Goal: Task Accomplishment & Management: Manage account settings

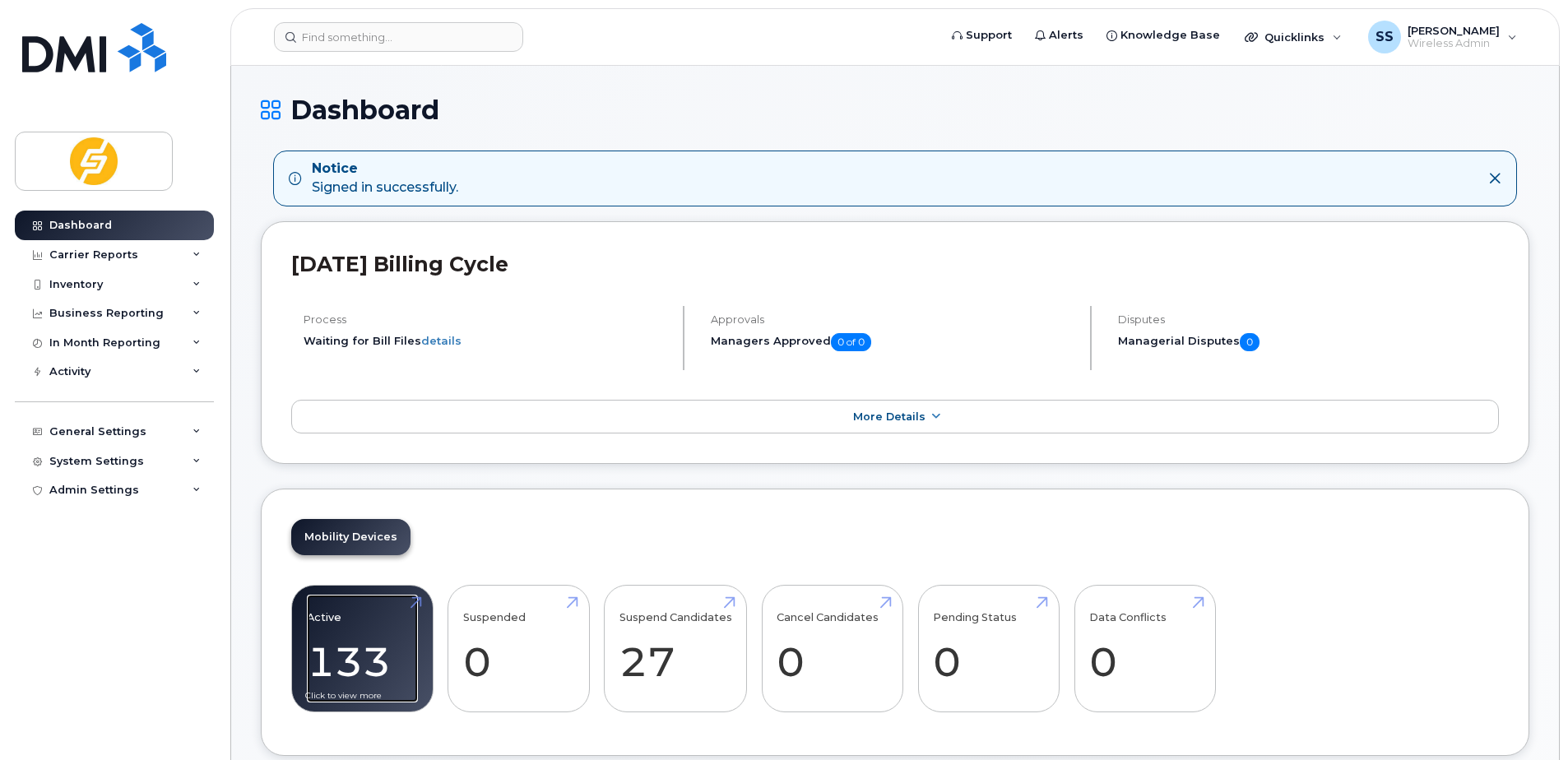
click at [349, 637] on link "Active 133 29%" at bounding box center [362, 648] width 111 height 109
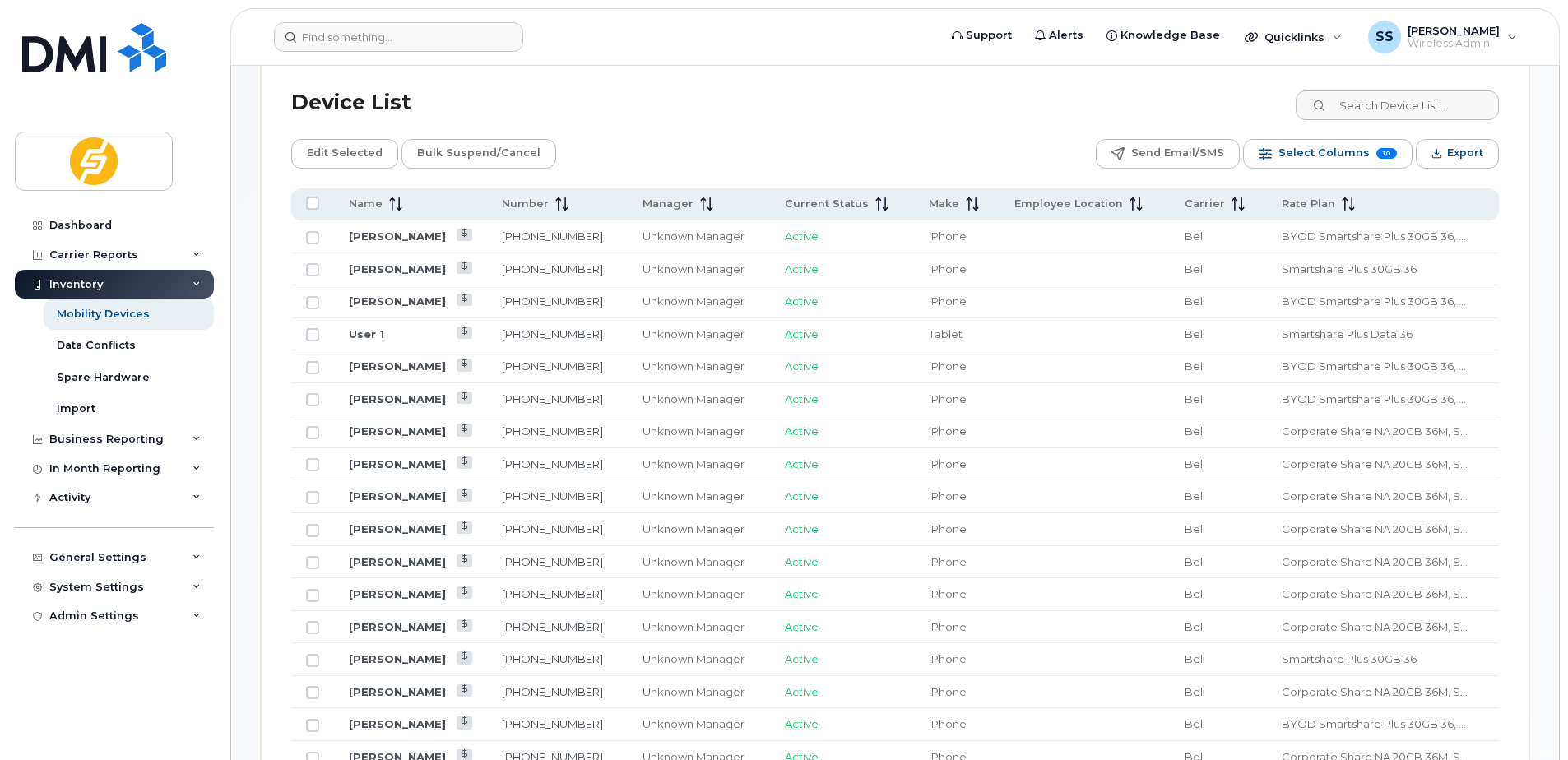
scroll to position [863, 0]
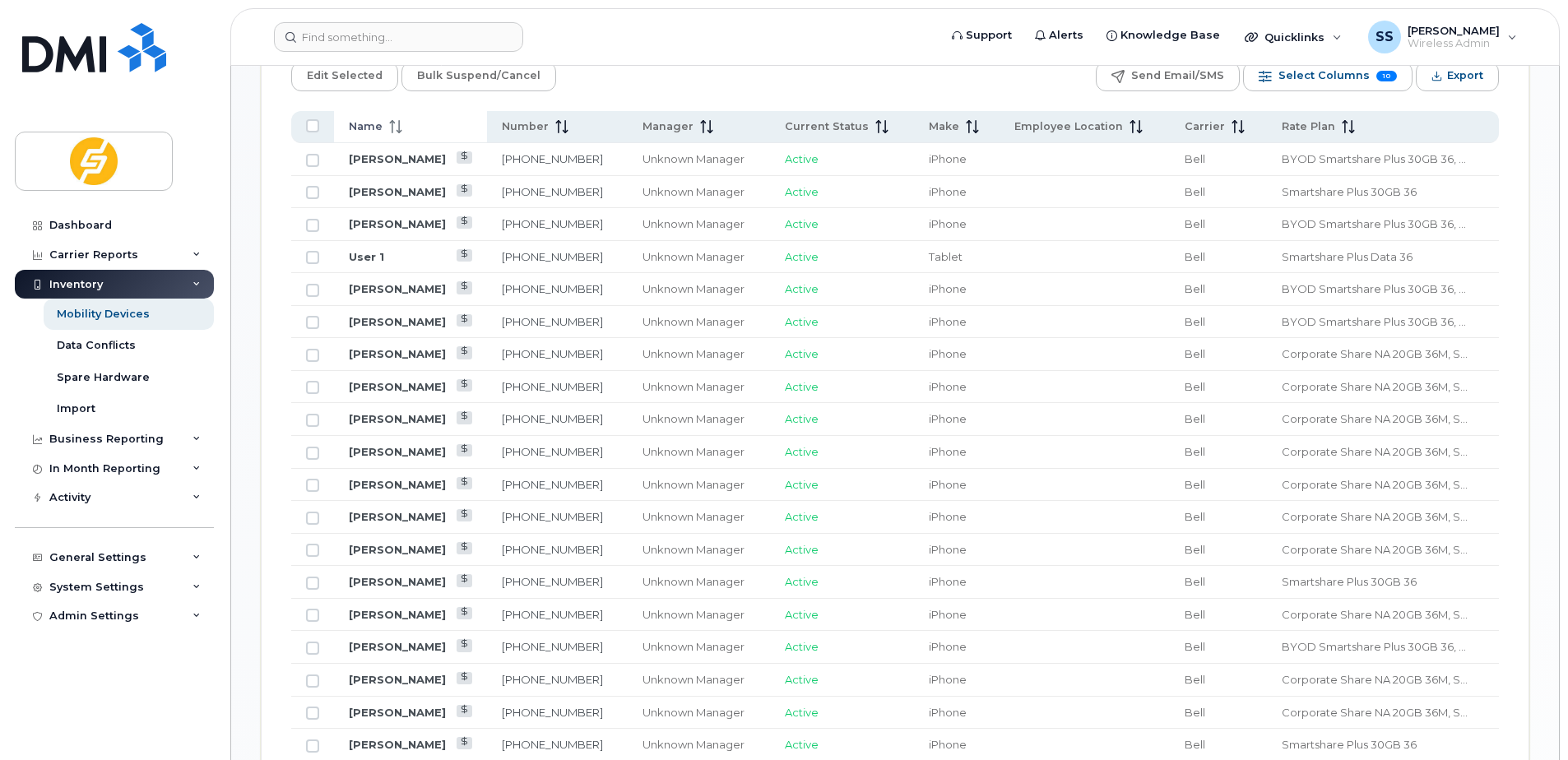
click at [393, 132] on icon at bounding box center [396, 127] width 14 height 14
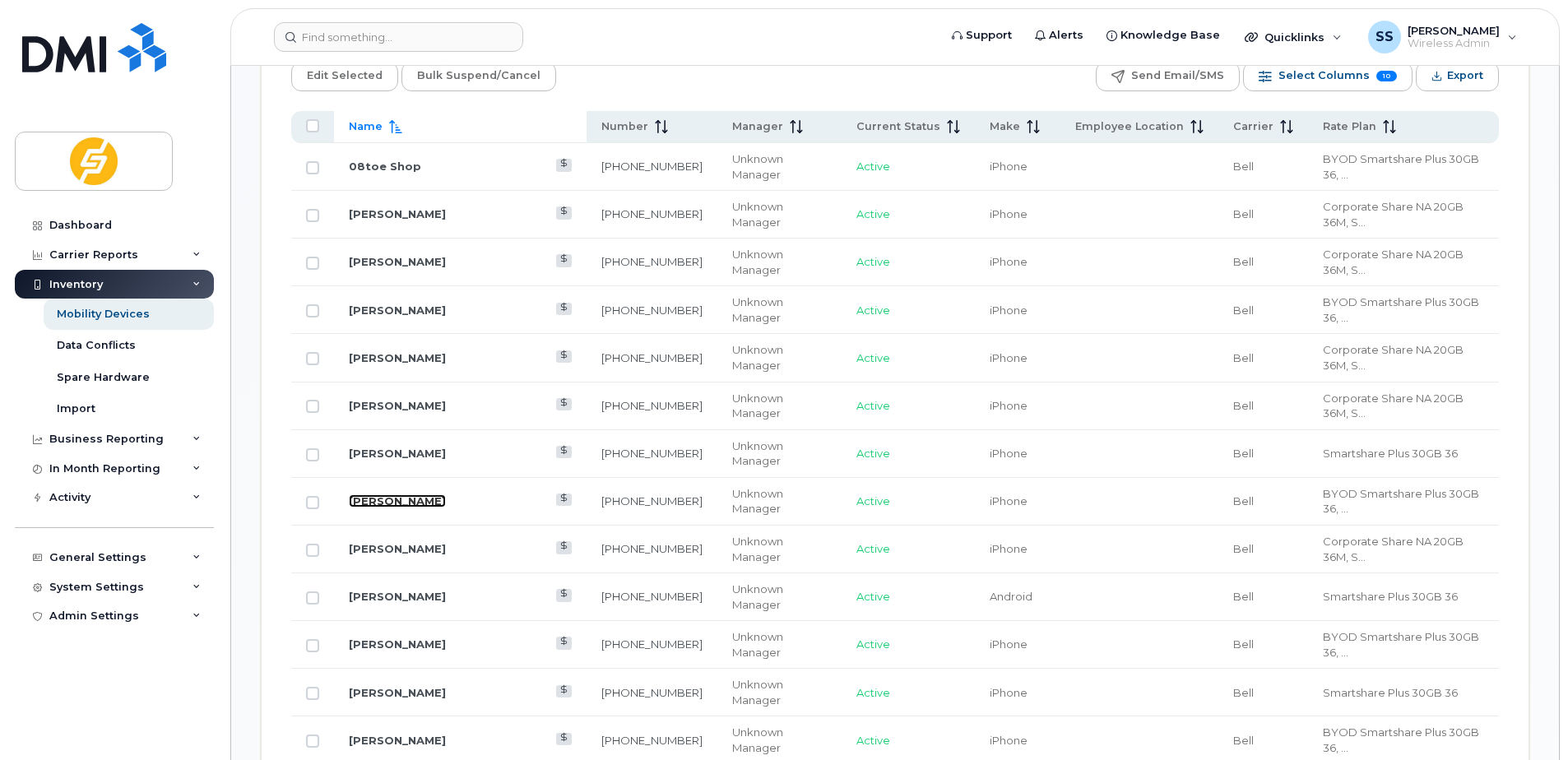
click at [417, 494] on link "[PERSON_NAME]" at bounding box center [397, 501] width 97 height 14
click at [309, 496] on input "Row Unselected" at bounding box center [313, 503] width 14 height 14
checkbox input "true"
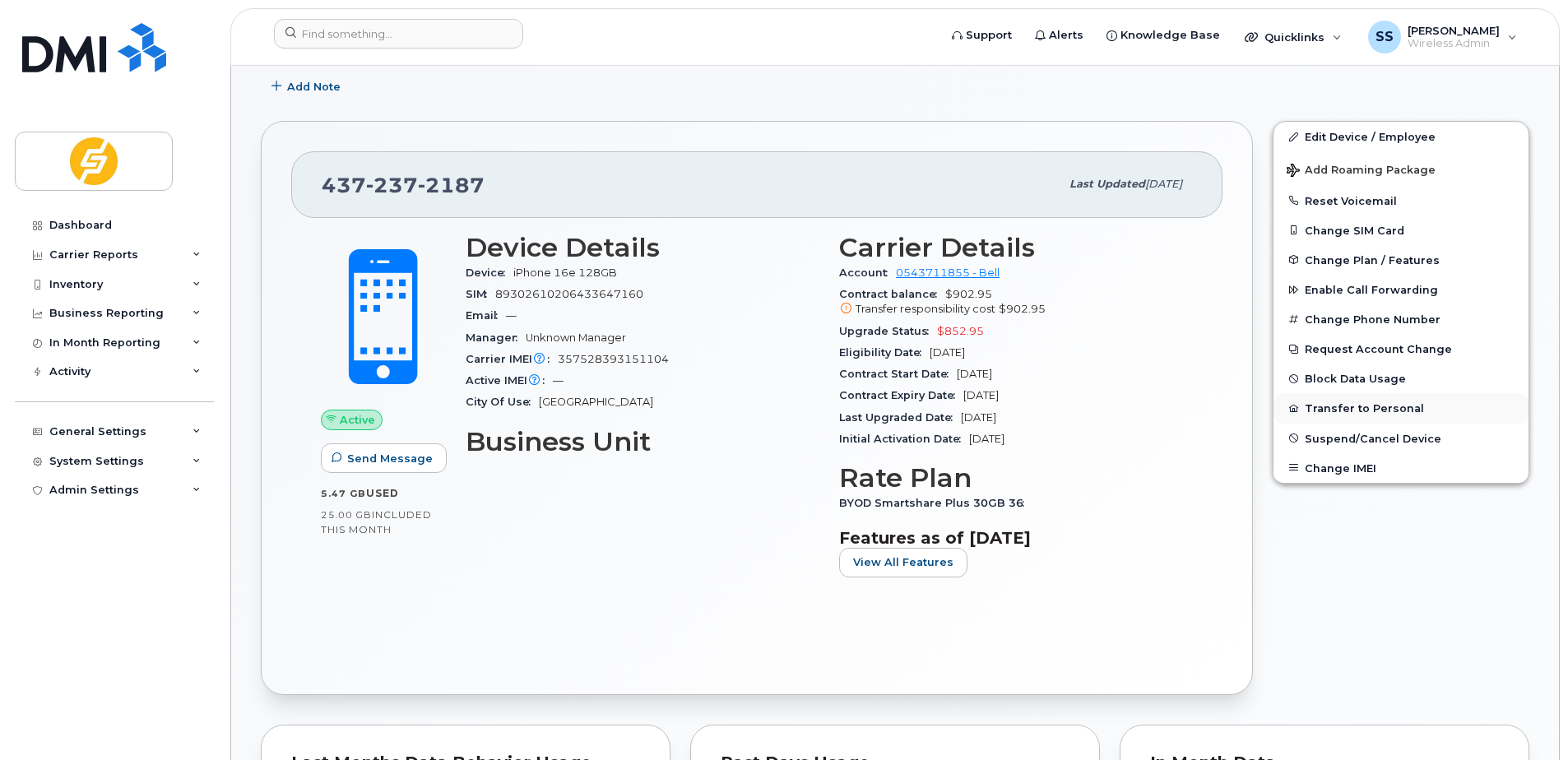
scroll to position [247, 0]
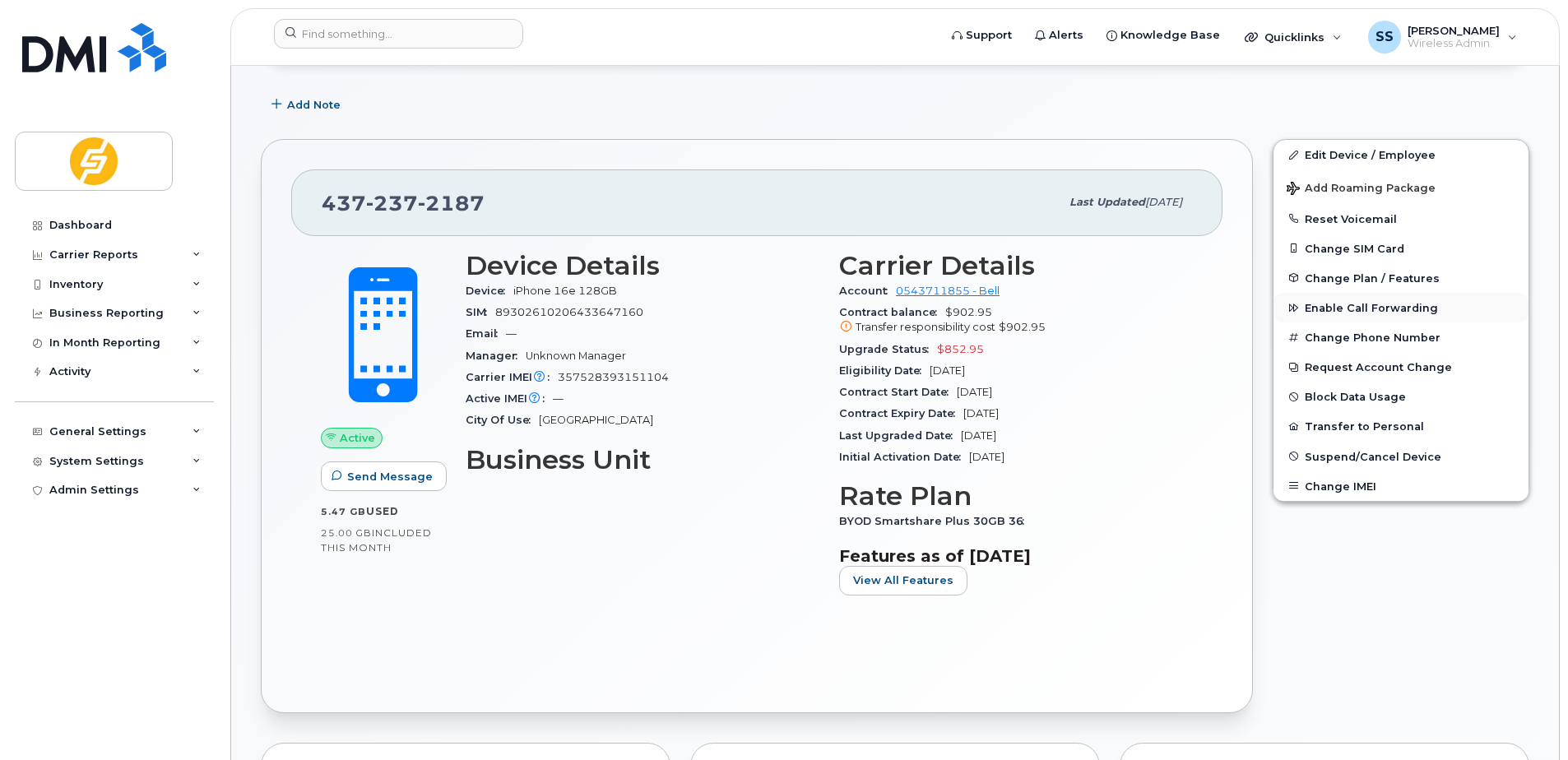
click at [1337, 305] on span "Enable Call Forwarding" at bounding box center [1370, 308] width 133 height 13
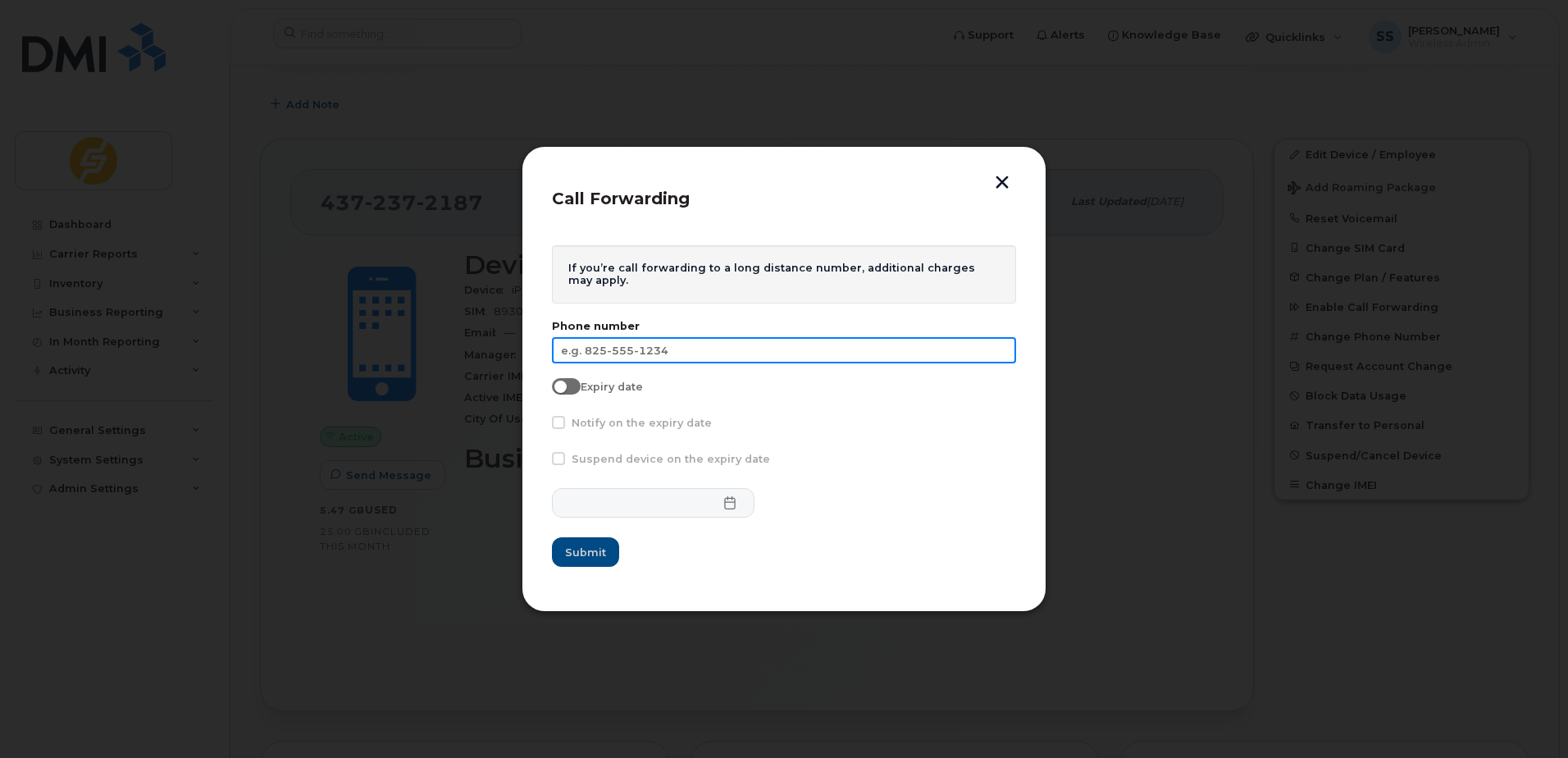
click at [646, 353] on input "text" at bounding box center [783, 349] width 464 height 26
type input "647-838-1941"
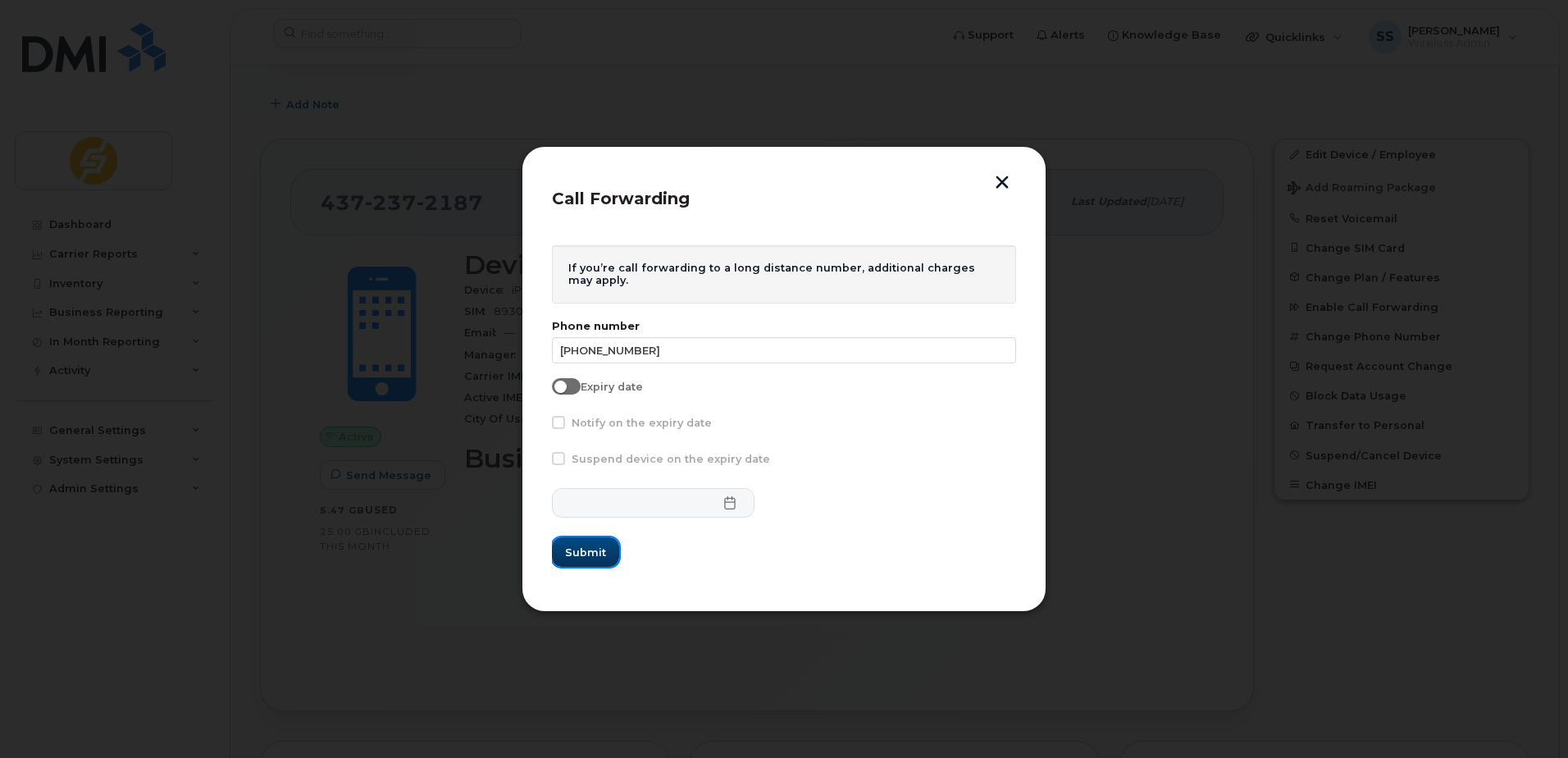
click at [590, 549] on span "Submit" at bounding box center [586, 552] width 41 height 15
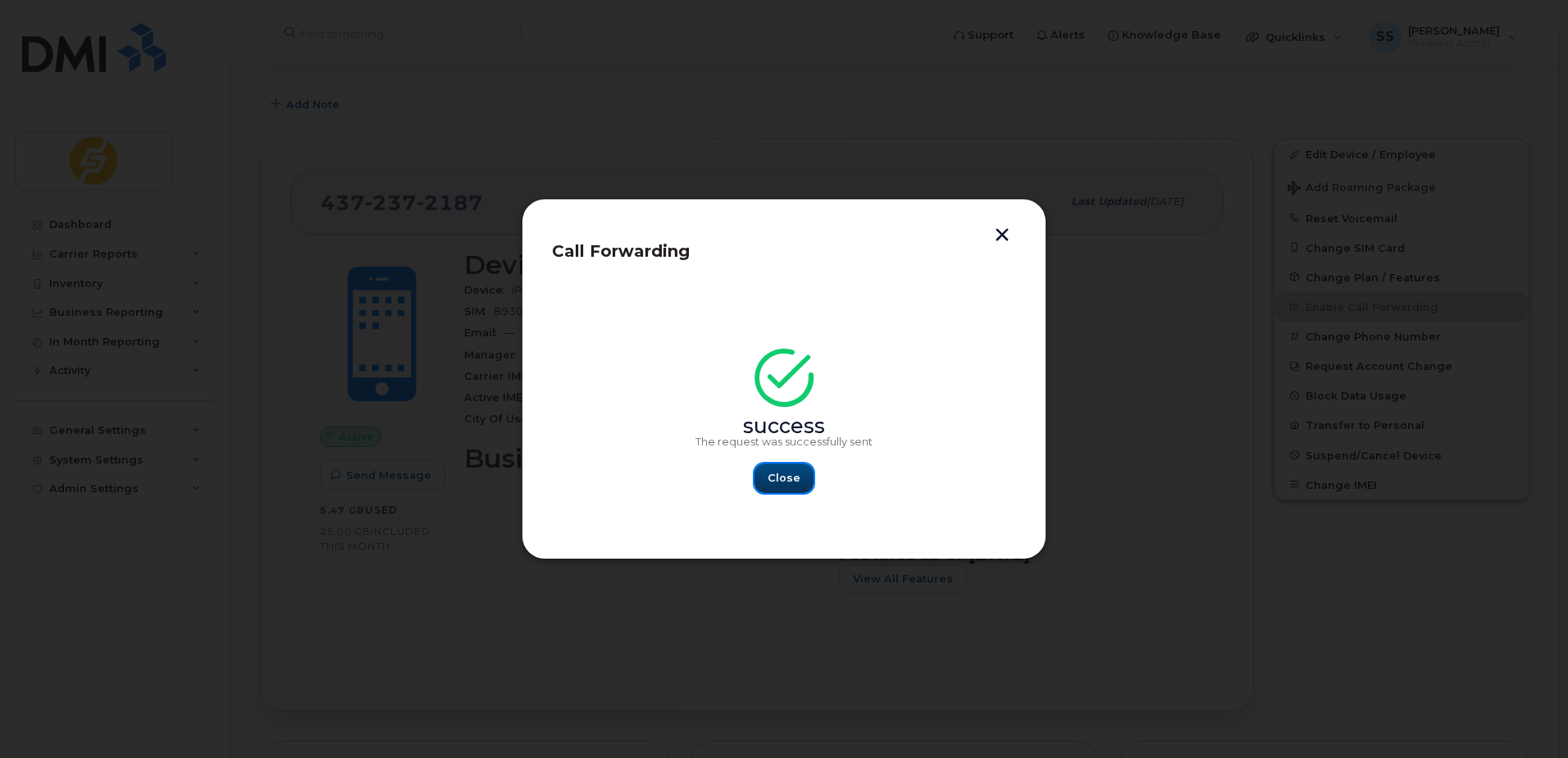
click at [789, 481] on span "Close" at bounding box center [784, 477] width 33 height 15
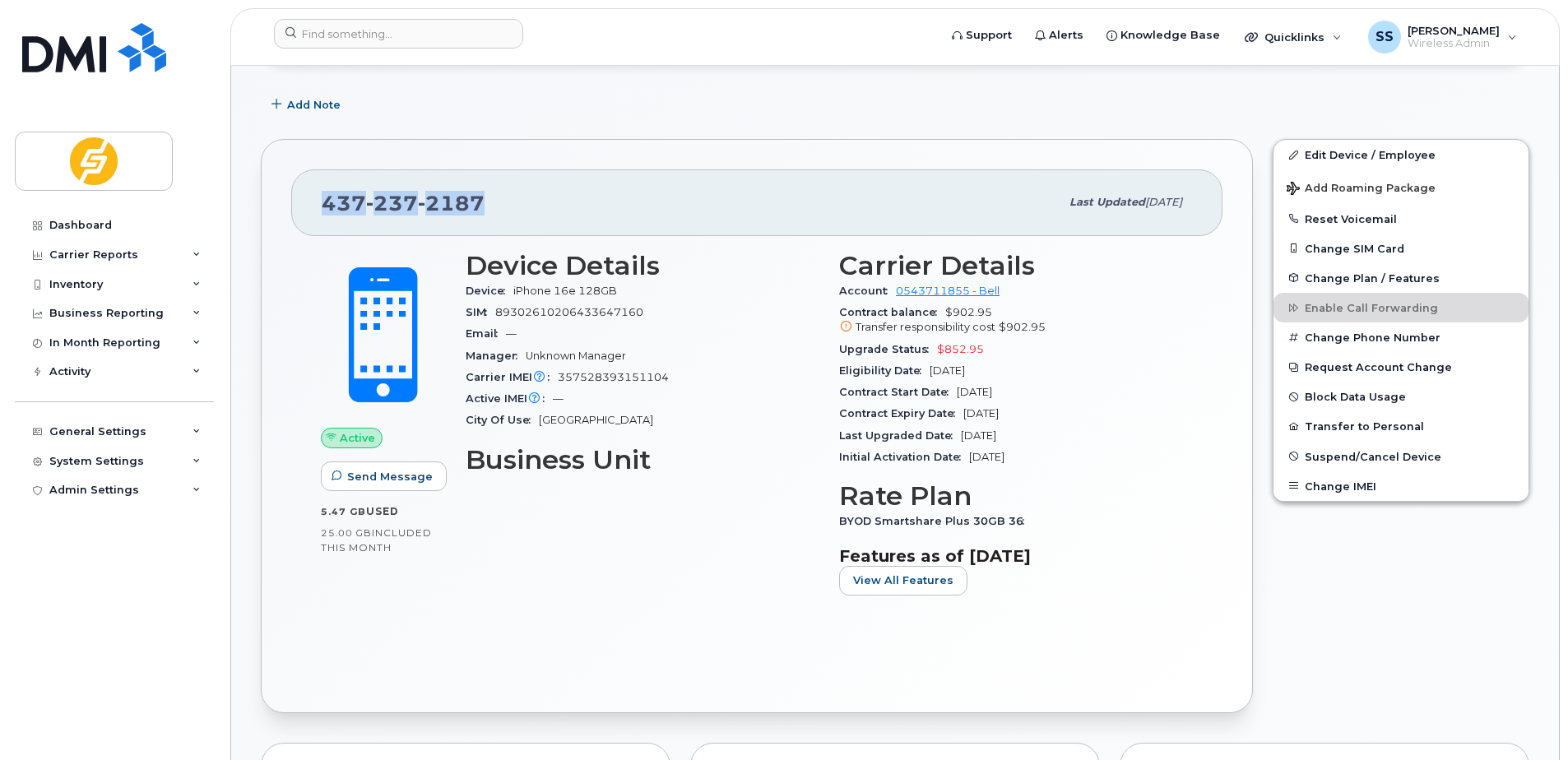
drag, startPoint x: 485, startPoint y: 197, endPoint x: 321, endPoint y: 209, distance: 164.4
click at [321, 209] on div "437 237 2187" at bounding box center [690, 203] width 738 height 35
copy span "437 237 2187"
click at [1469, 616] on div "Edit Device / Employee Add Roaming Package Reset Voicemail Change SIM Card Chan…" at bounding box center [1400, 425] width 277 height 593
click at [1351, 632] on div "Edit Device / Employee Add Roaming Package Reset Voicemail Change SIM Card Chan…" at bounding box center [1400, 425] width 277 height 593
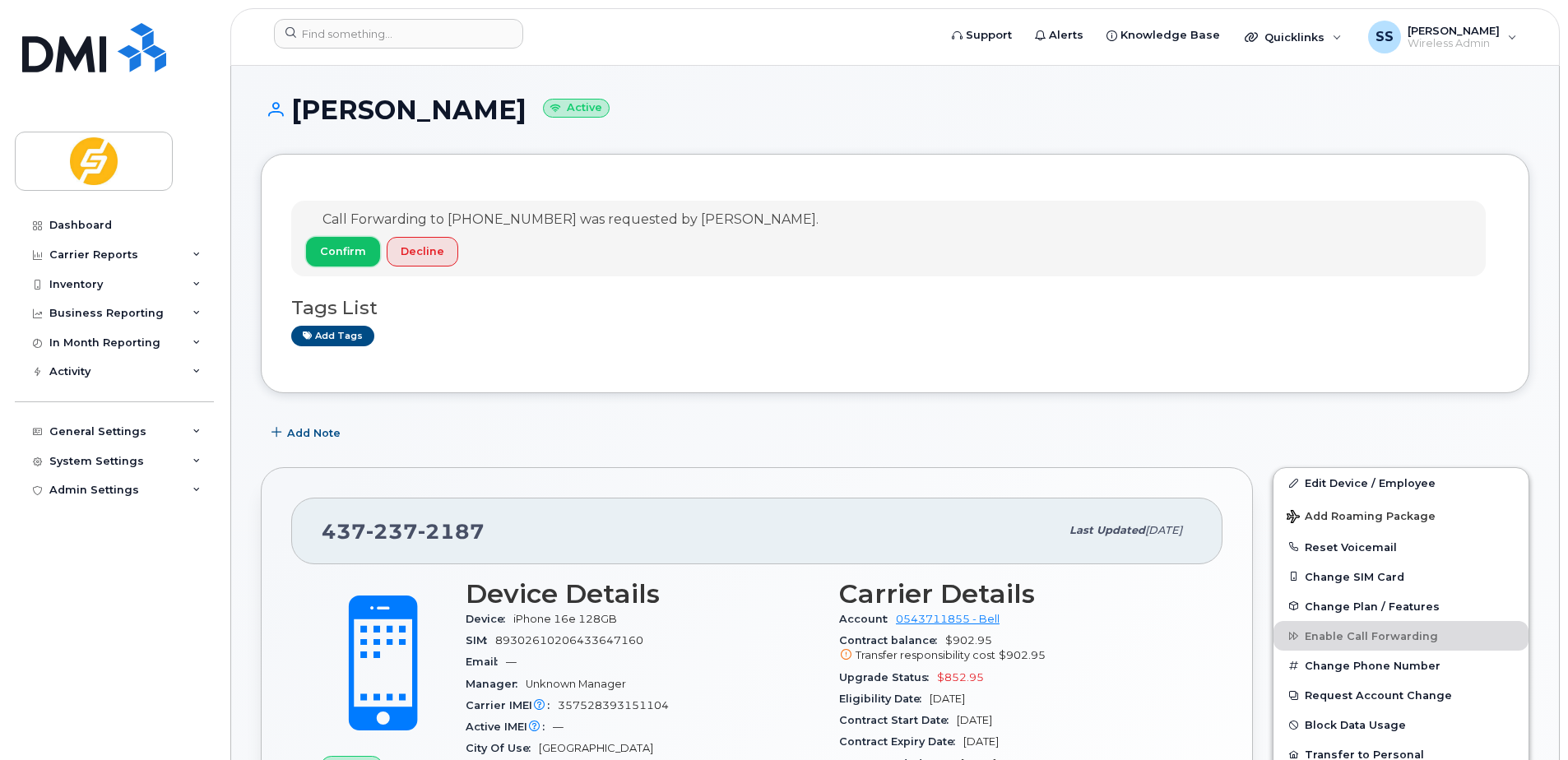
click at [332, 250] on span "Confirm" at bounding box center [343, 251] width 46 height 16
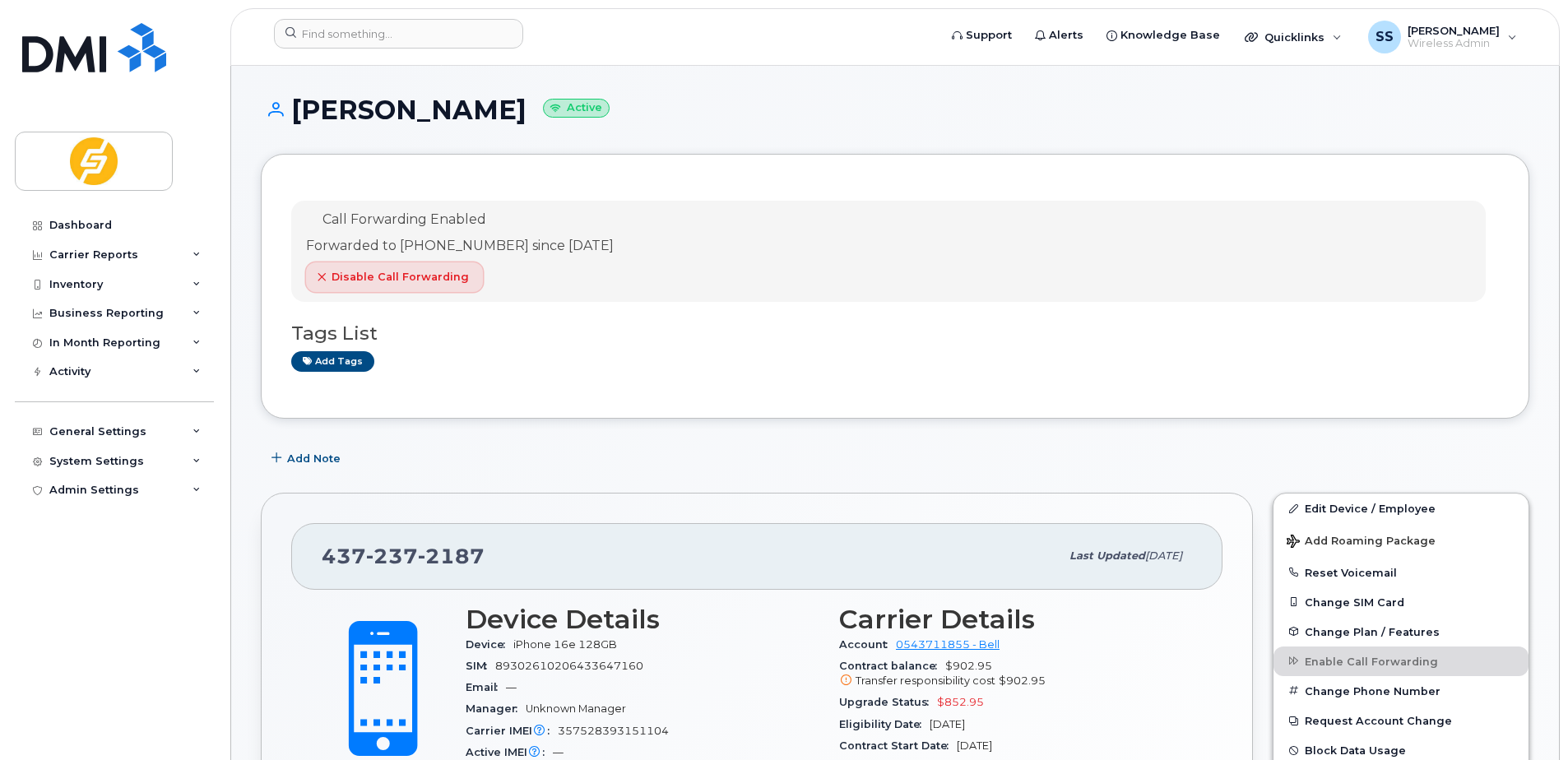
click at [400, 281] on span "Disable Call Forwarding" at bounding box center [399, 277] width 137 height 16
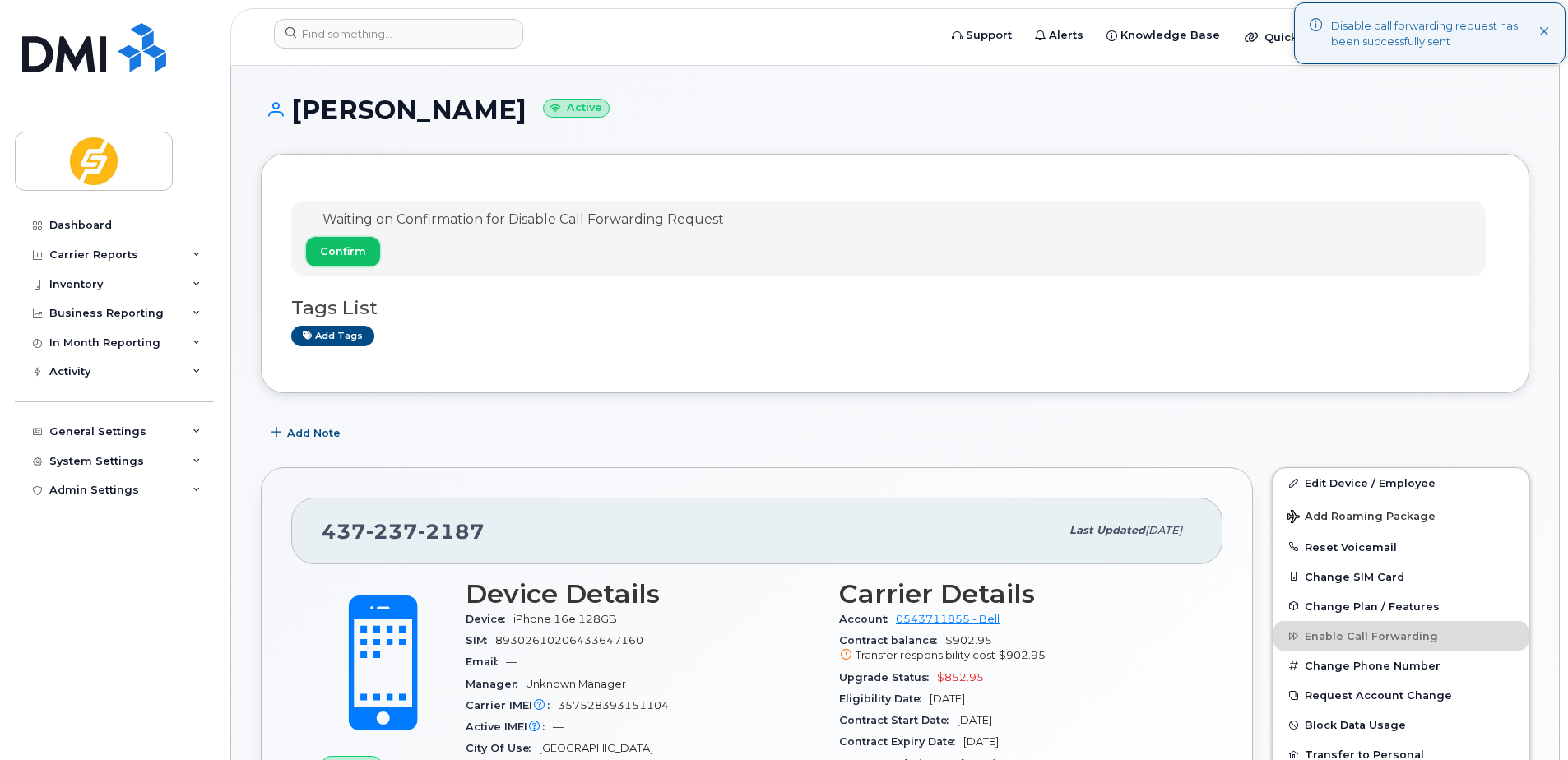
click at [345, 252] on span "Confirm" at bounding box center [343, 251] width 46 height 16
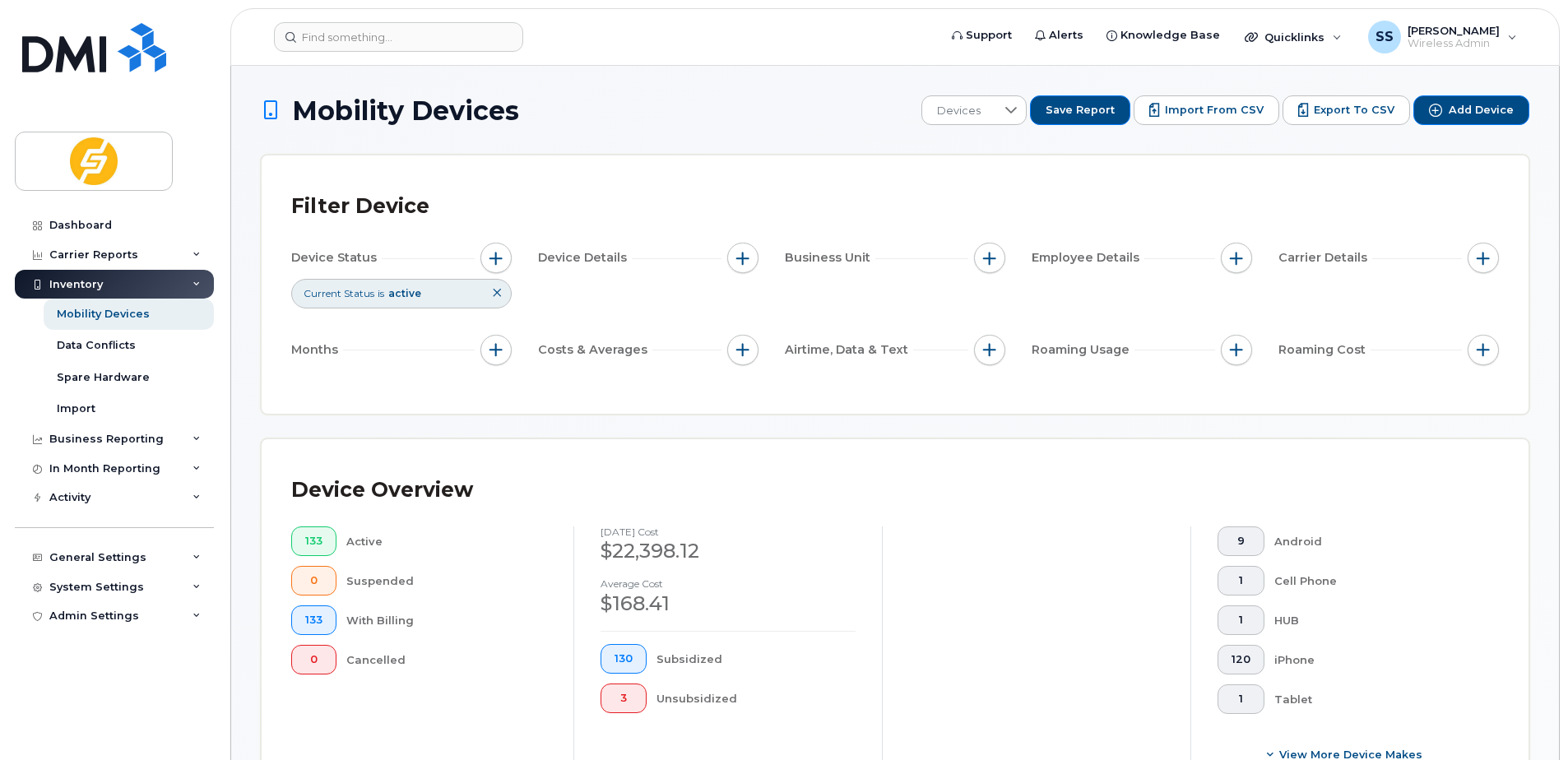
scroll to position [412, 0]
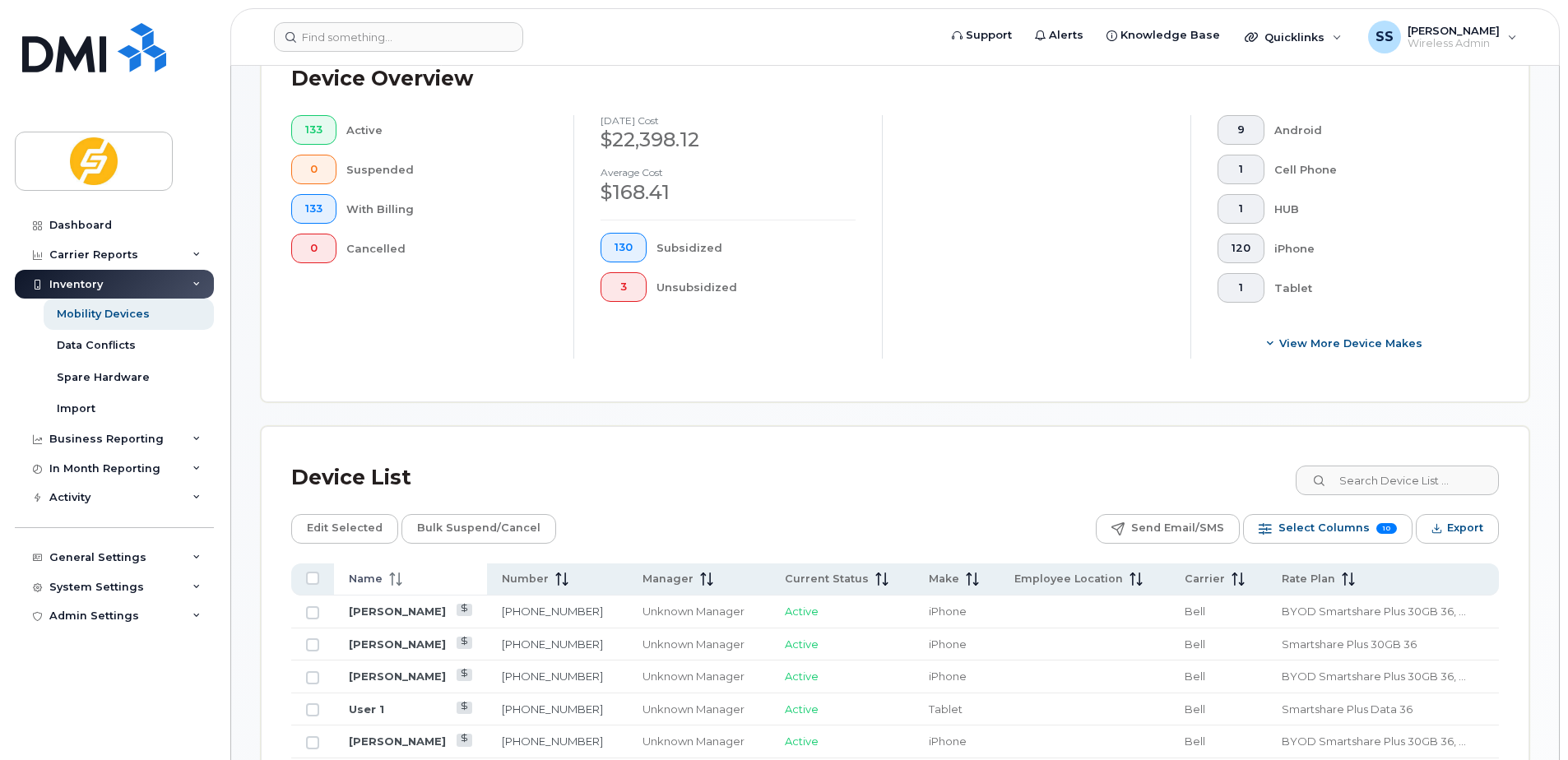
click at [369, 585] on span "Name" at bounding box center [365, 578] width 34 height 15
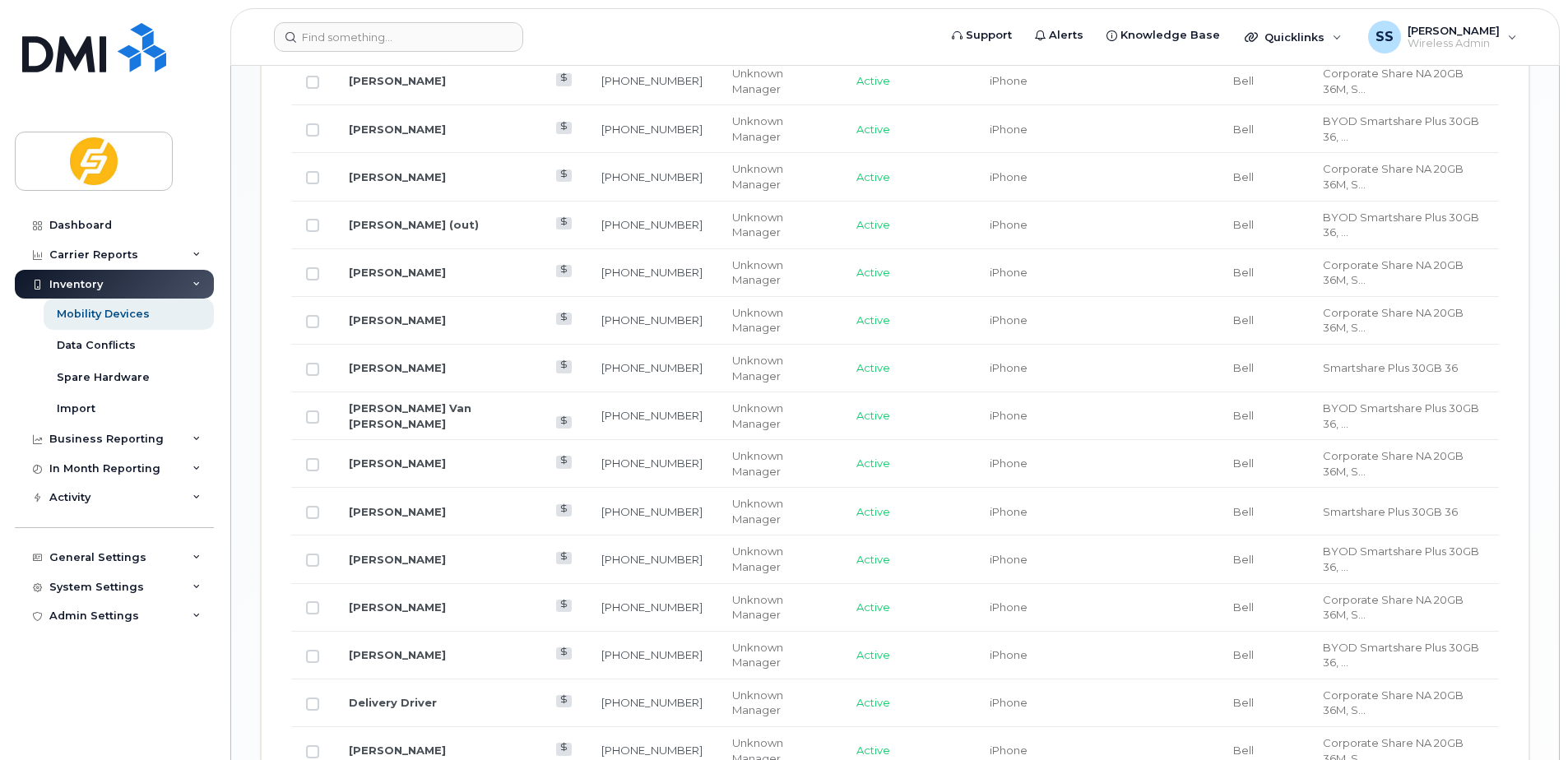
scroll to position [2024, 0]
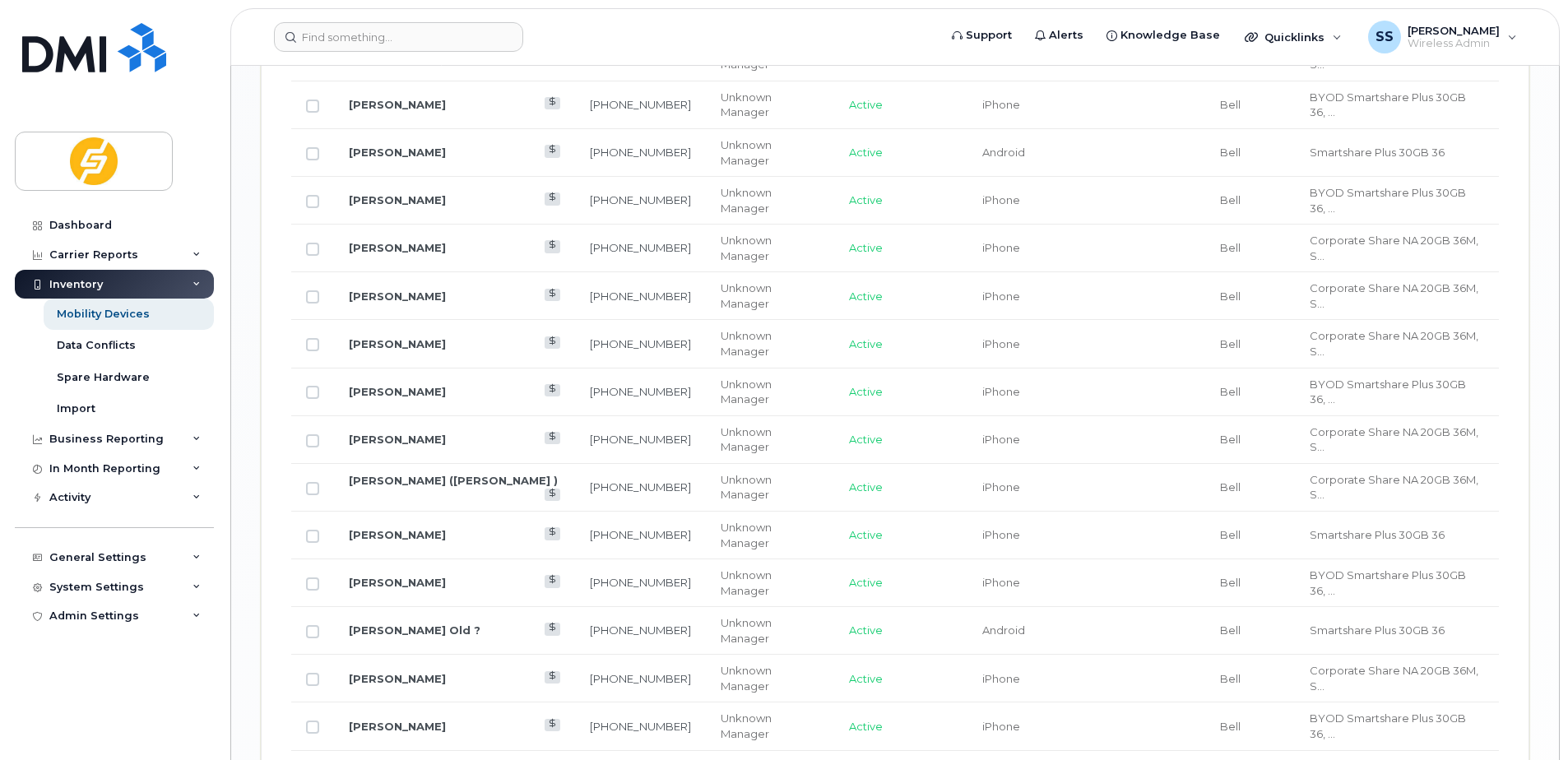
scroll to position [1860, 0]
